Goal: Find contact information: Find contact information

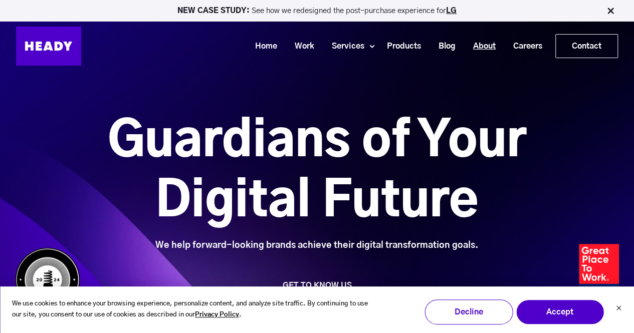
click at [478, 45] on link "About" at bounding box center [481, 46] width 40 height 19
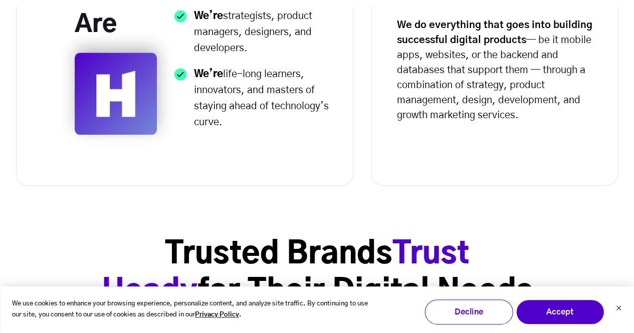
scroll to position [501, 0]
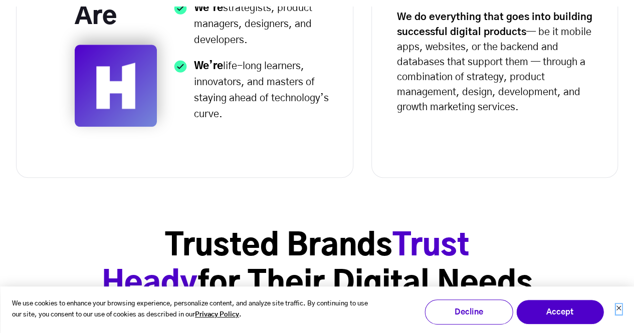
click at [615, 307] on icon "Dismiss cookie banner" at bounding box center [618, 308] width 6 height 6
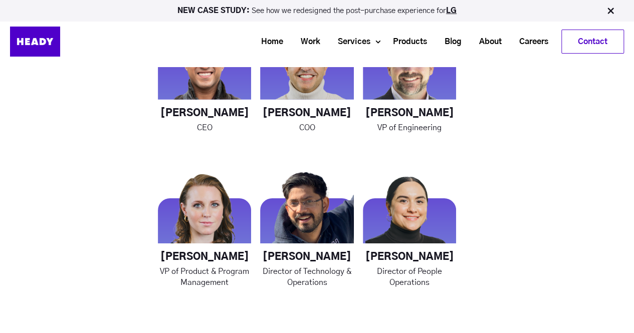
scroll to position [1453, 0]
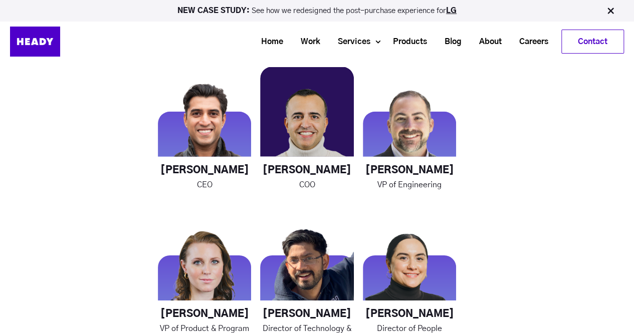
drag, startPoint x: 264, startPoint y: 168, endPoint x: 348, endPoint y: 171, distance: 84.2
click at [348, 171] on h4 "[PERSON_NAME]" at bounding box center [306, 170] width 93 height 13
copy h4 "[PERSON_NAME]"
click at [315, 121] on img at bounding box center [306, 113] width 93 height 93
click at [305, 122] on img at bounding box center [306, 113] width 93 height 93
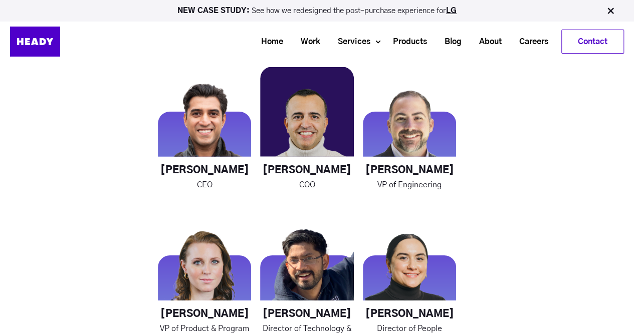
drag, startPoint x: 278, startPoint y: 125, endPoint x: 301, endPoint y: 112, distance: 26.5
click at [301, 112] on img at bounding box center [306, 113] width 93 height 93
click at [306, 182] on p "COO" at bounding box center [306, 184] width 93 height 11
click at [308, 189] on p "COO" at bounding box center [306, 184] width 93 height 11
click at [313, 172] on h4 "[PERSON_NAME]" at bounding box center [306, 170] width 93 height 13
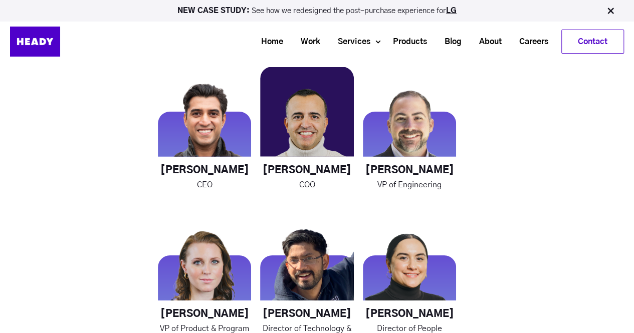
click at [290, 166] on h4 "[PERSON_NAME]" at bounding box center [306, 170] width 93 height 13
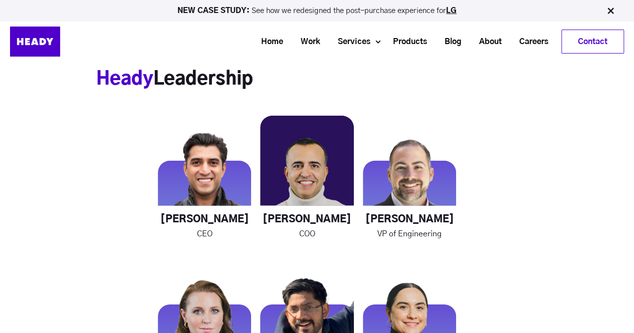
scroll to position [1403, 0]
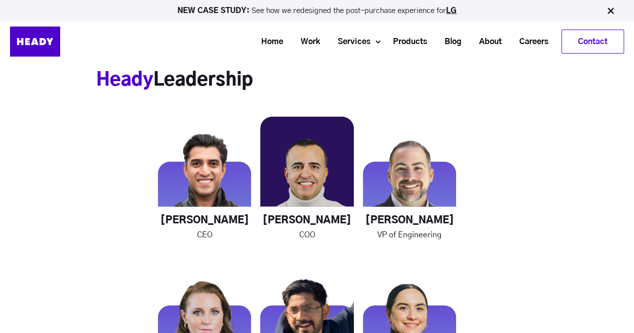
drag, startPoint x: 266, startPoint y: 215, endPoint x: 352, endPoint y: 223, distance: 86.5
click at [352, 223] on h4 "[PERSON_NAME]" at bounding box center [306, 220] width 93 height 13
copy h4 "[PERSON_NAME]"
